Goal: Task Accomplishment & Management: Manage account settings

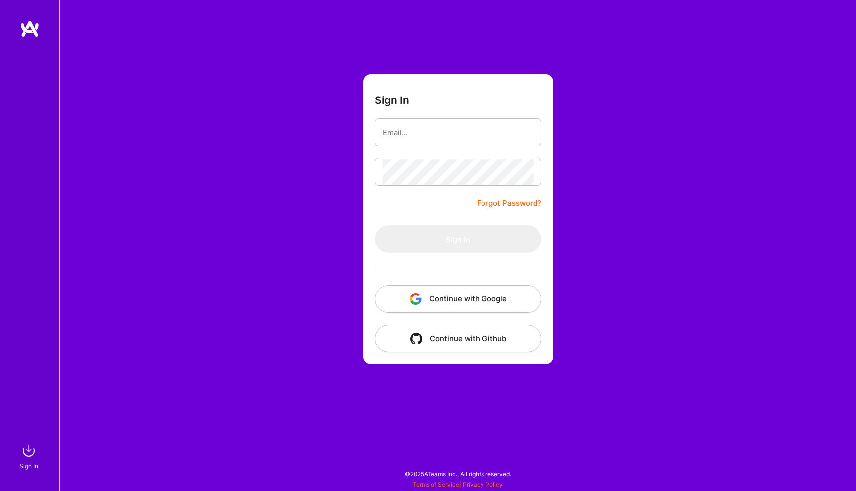
click at [416, 300] on img "button" at bounding box center [416, 299] width 12 height 12
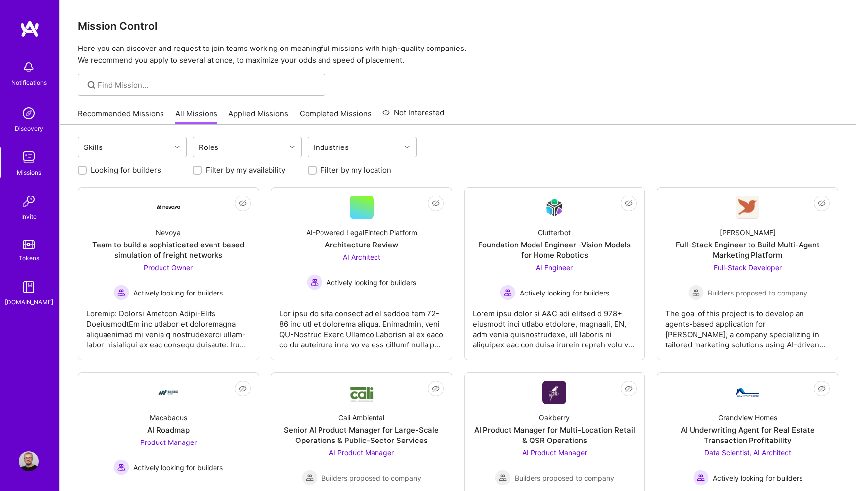
click at [138, 170] on label "Looking for builders" at bounding box center [126, 170] width 70 height 10
click at [87, 170] on input "Looking for builders" at bounding box center [83, 170] width 7 height 7
checkbox input "true"
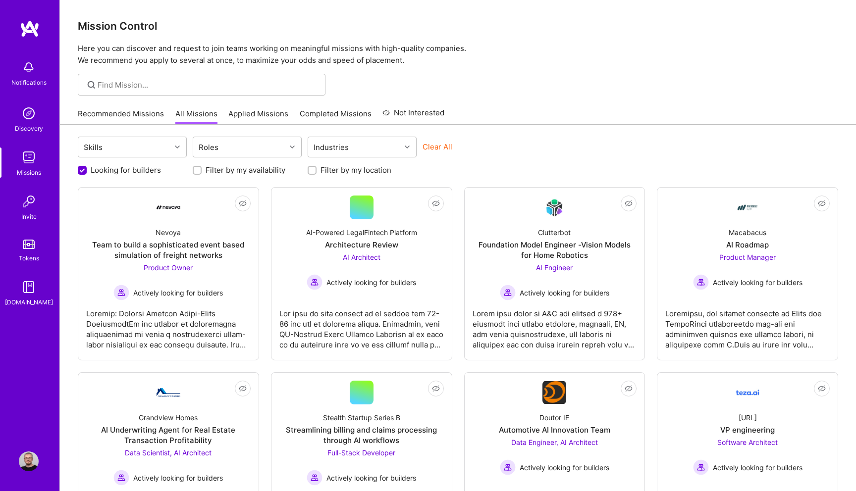
click at [327, 162] on div "Looking for builders Filter by my availability Filter by my location" at bounding box center [458, 167] width 760 height 15
click at [312, 171] on input "Filter by my location" at bounding box center [313, 170] width 7 height 7
checkbox input "true"
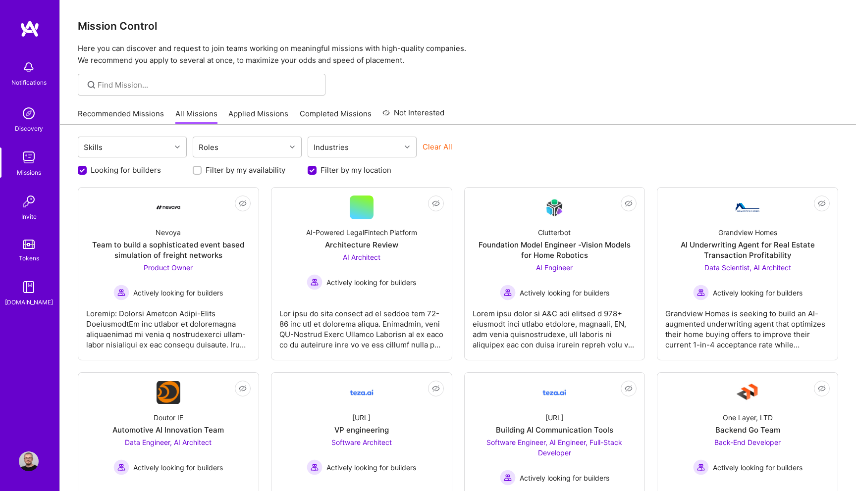
click at [234, 113] on link "Applied Missions" at bounding box center [258, 116] width 60 height 16
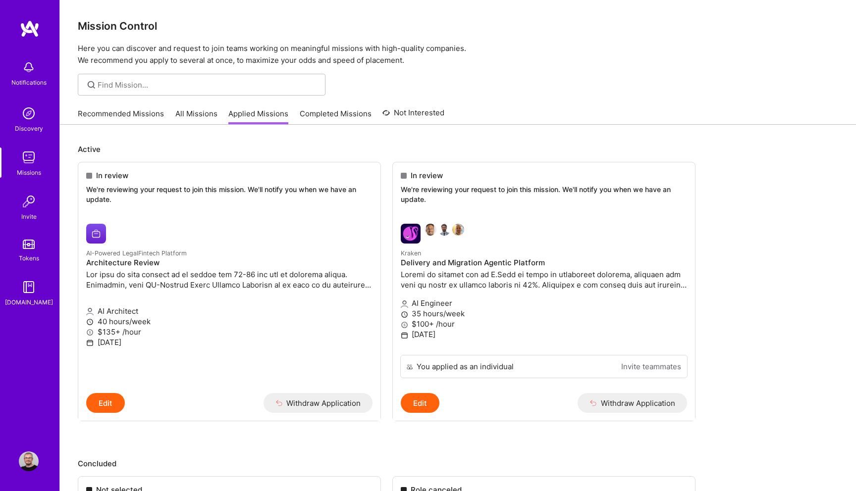
click at [116, 114] on link "Recommended Missions" at bounding box center [121, 116] width 86 height 16
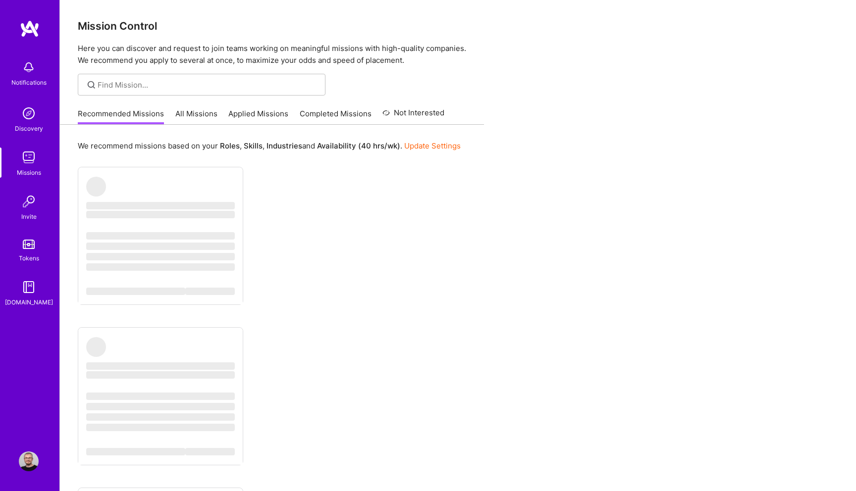
click at [184, 114] on link "All Missions" at bounding box center [196, 116] width 42 height 16
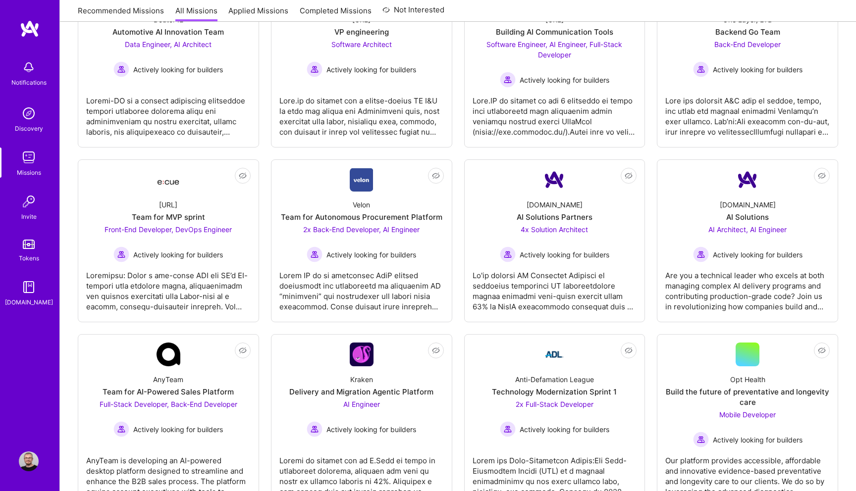
scroll to position [438, 0]
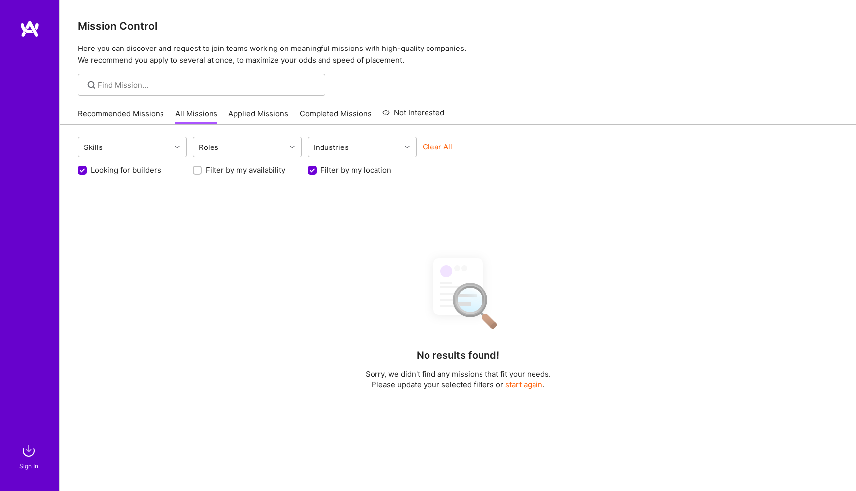
scroll to position [75, 0]
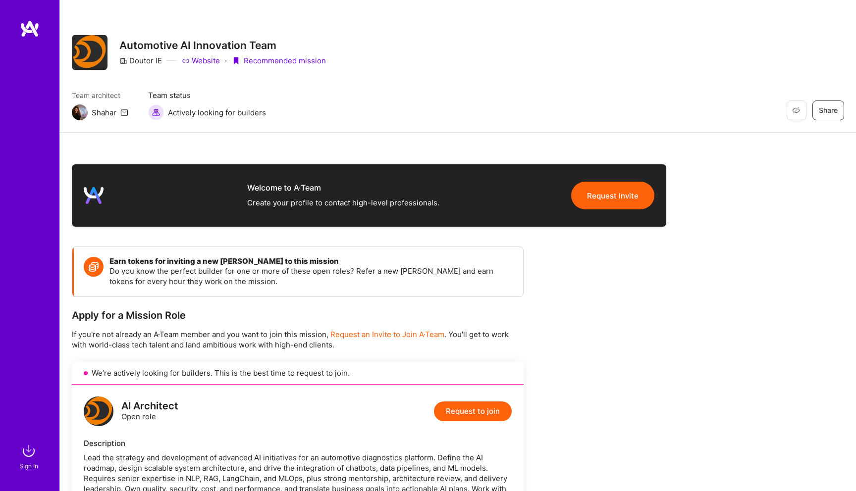
scroll to position [246, 0]
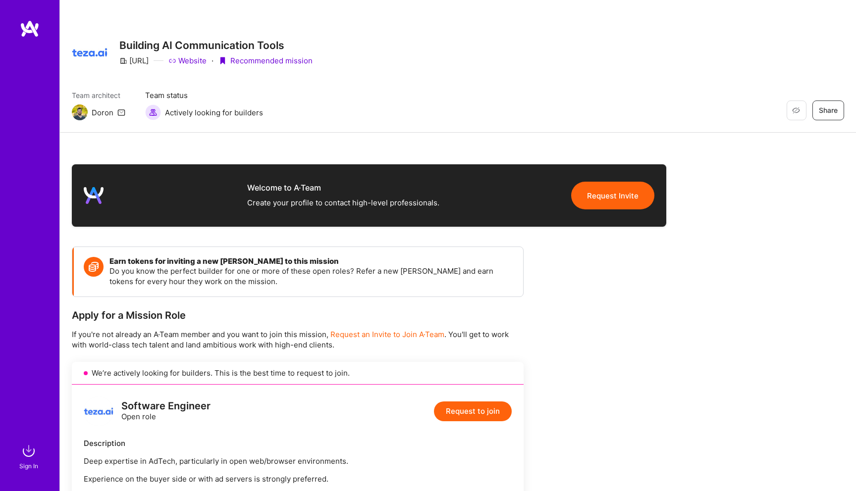
scroll to position [621, 0]
